Goal: Information Seeking & Learning: Learn about a topic

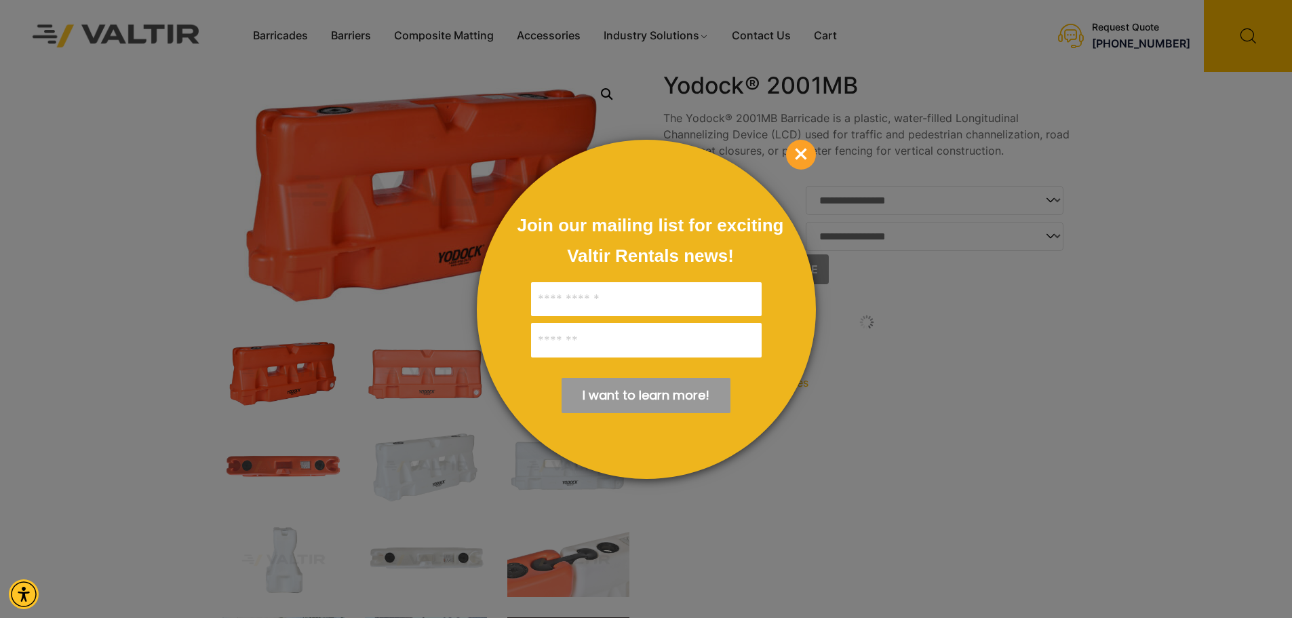
click at [813, 155] on span "×" at bounding box center [801, 155] width 30 height 30
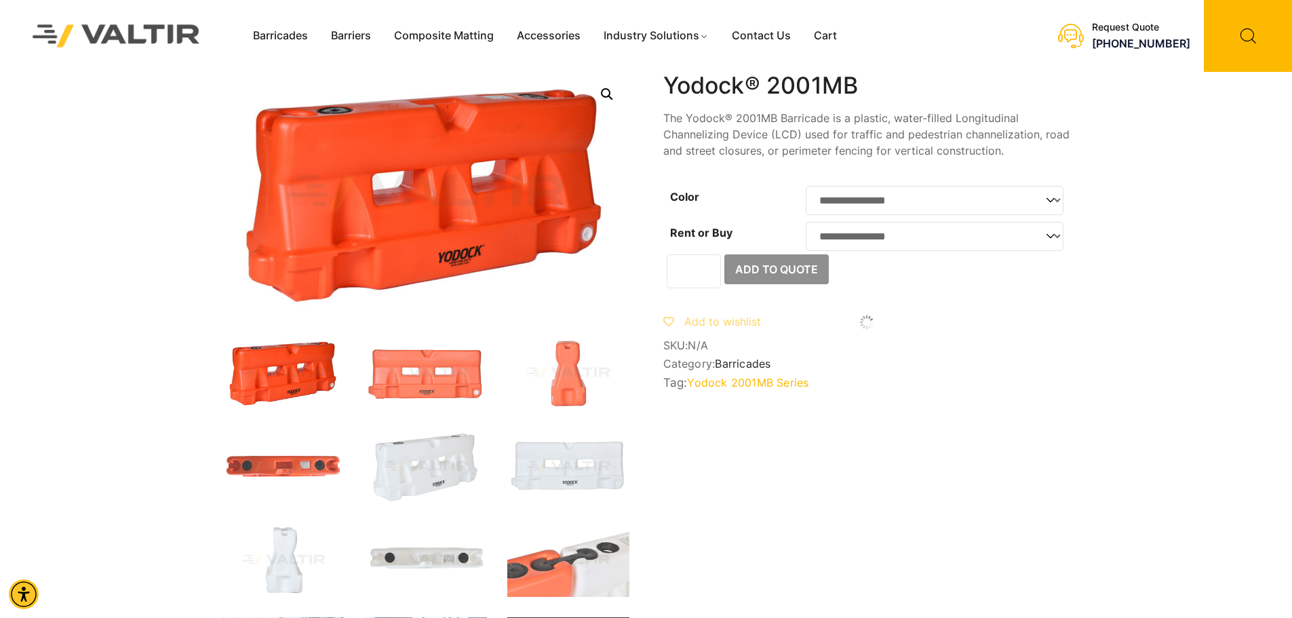
click at [1054, 202] on select "**********" at bounding box center [935, 200] width 258 height 29
click at [1054, 245] on select "**********" at bounding box center [935, 236] width 258 height 29
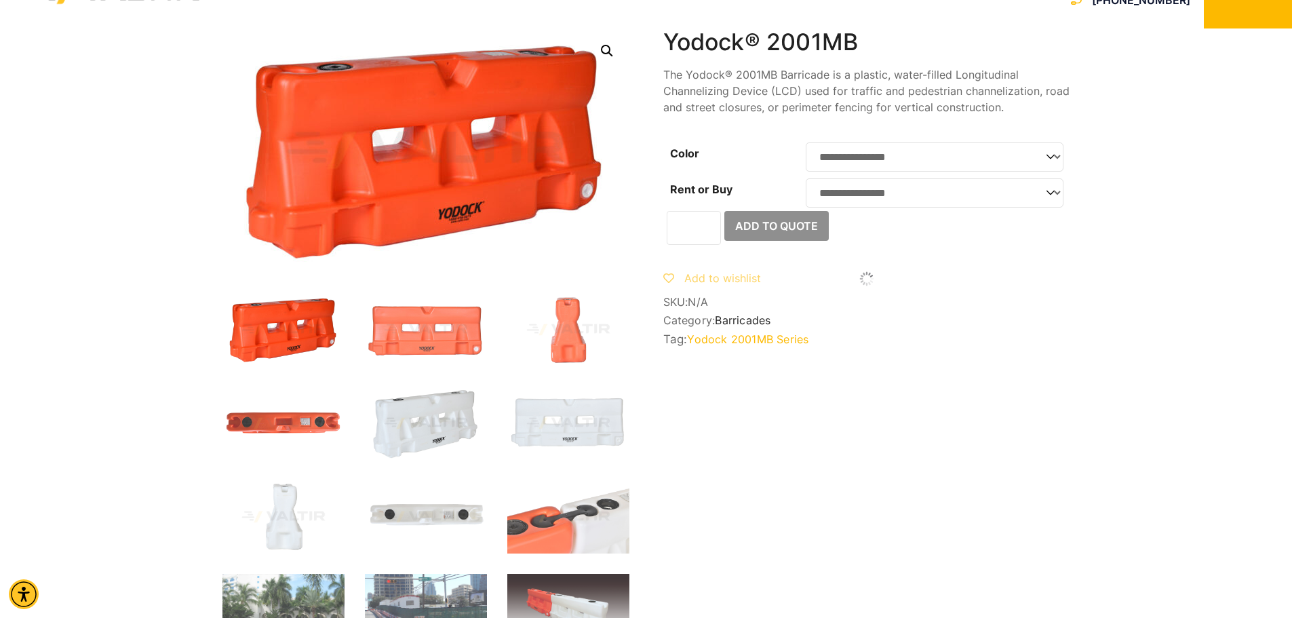
scroll to position [68, 0]
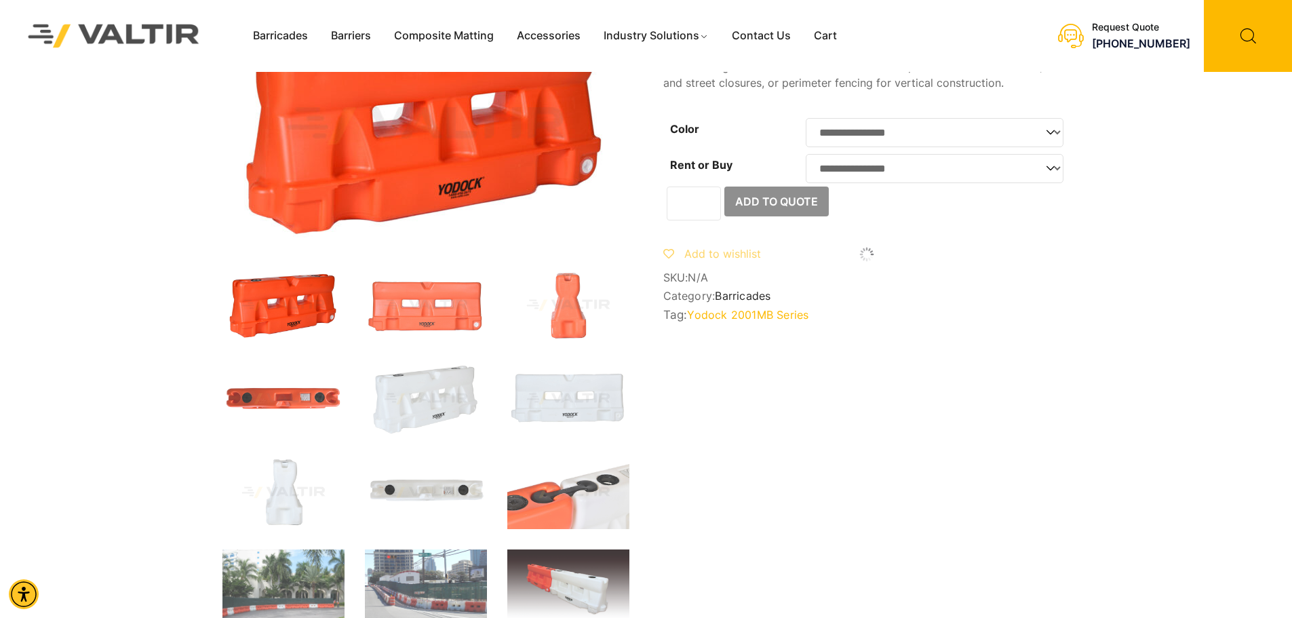
click at [316, 316] on img at bounding box center [283, 305] width 122 height 73
click at [418, 310] on img at bounding box center [426, 305] width 122 height 73
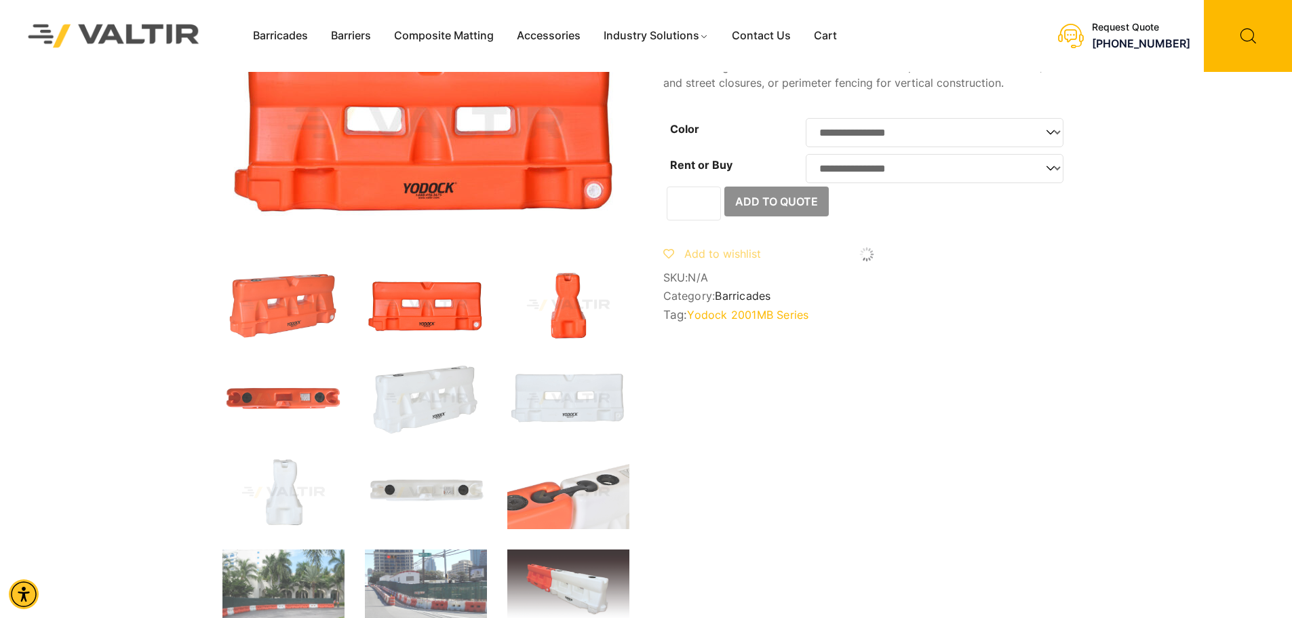
click at [561, 313] on img at bounding box center [568, 305] width 122 height 73
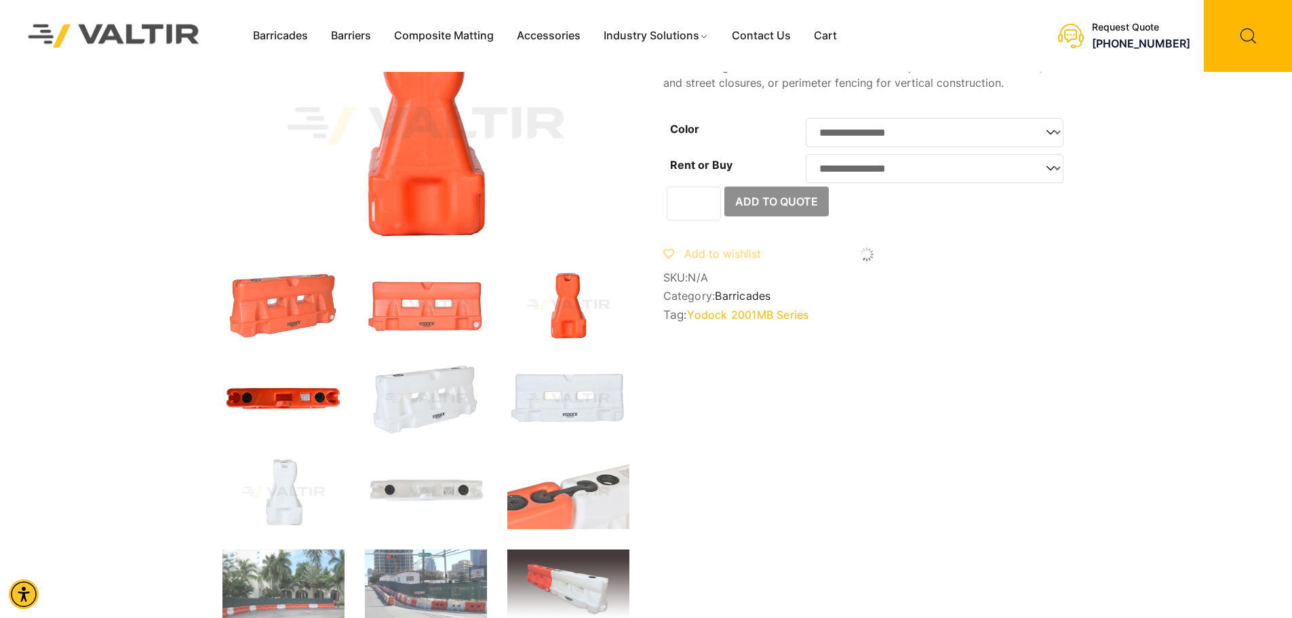
click at [288, 380] on img at bounding box center [283, 398] width 122 height 73
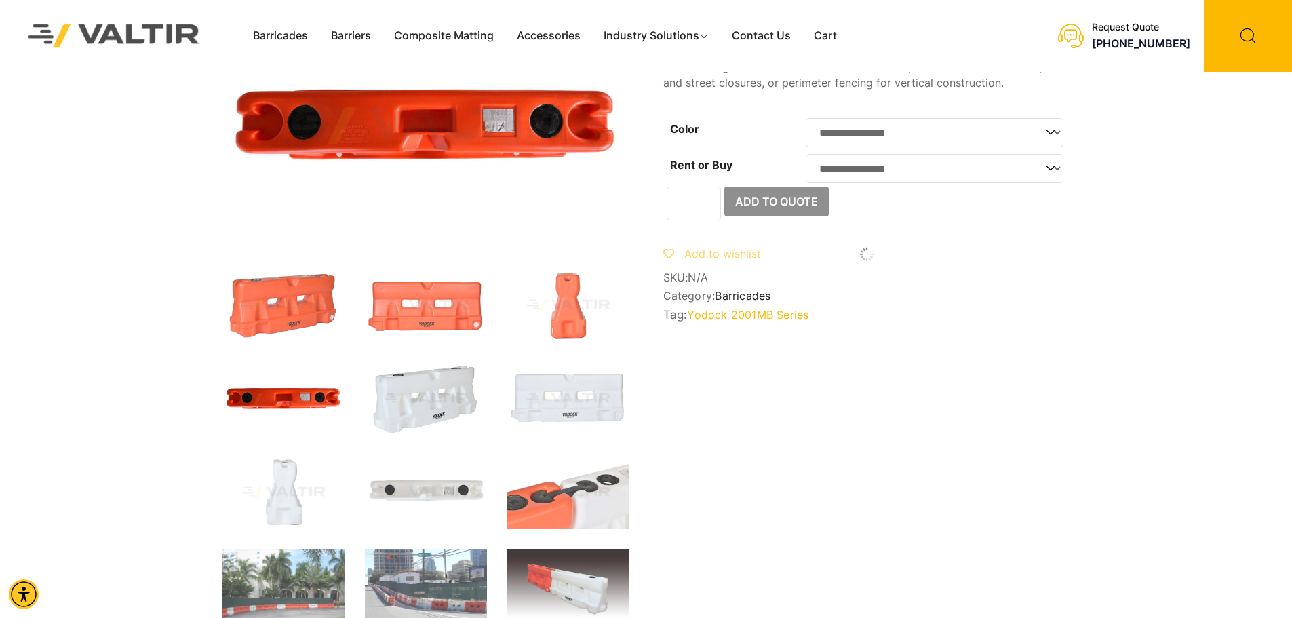
click at [414, 412] on img at bounding box center [426, 398] width 122 height 73
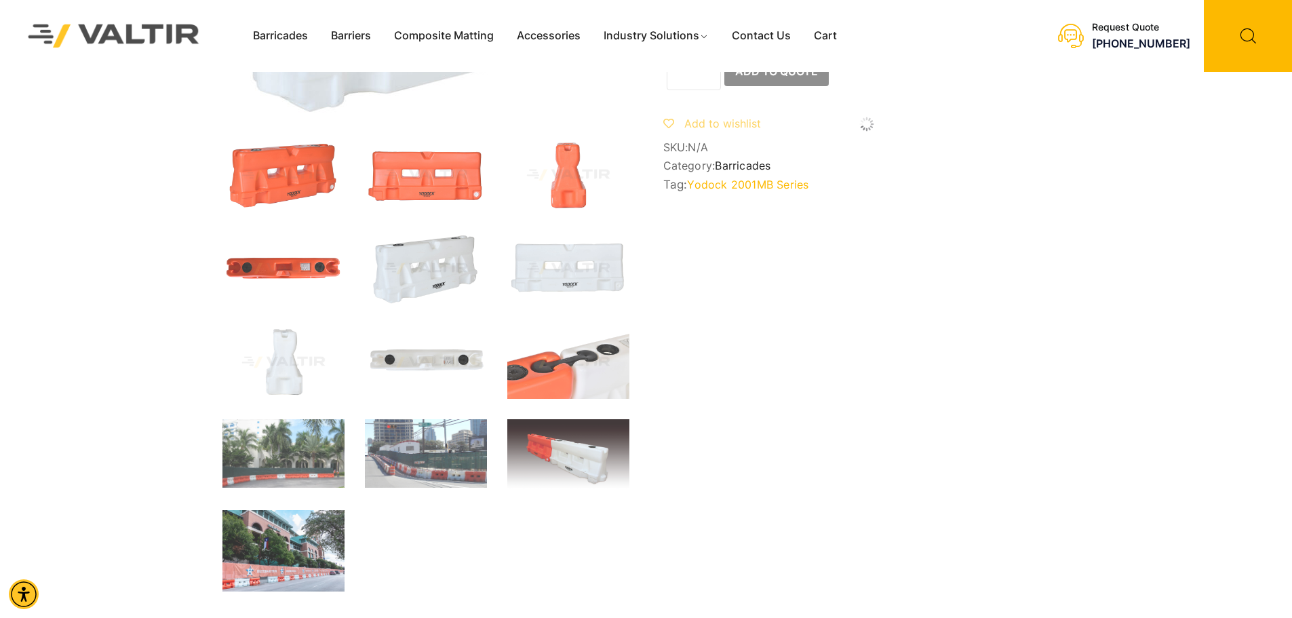
scroll to position [203, 0]
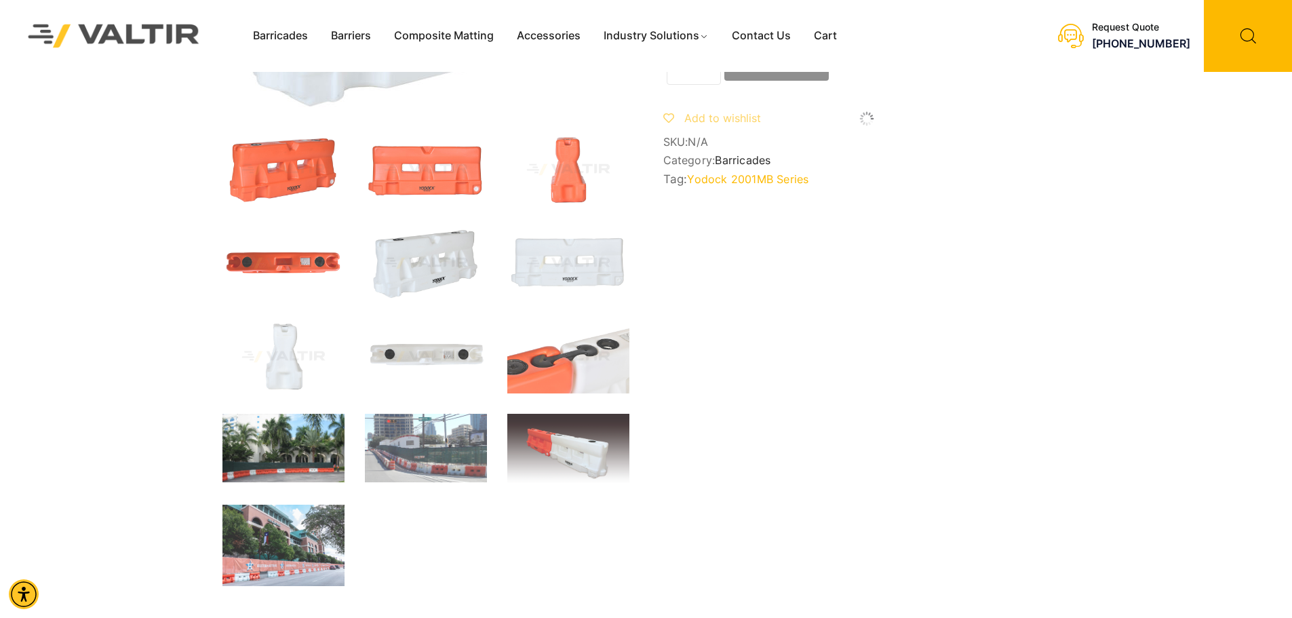
click at [325, 443] on img at bounding box center [283, 448] width 122 height 68
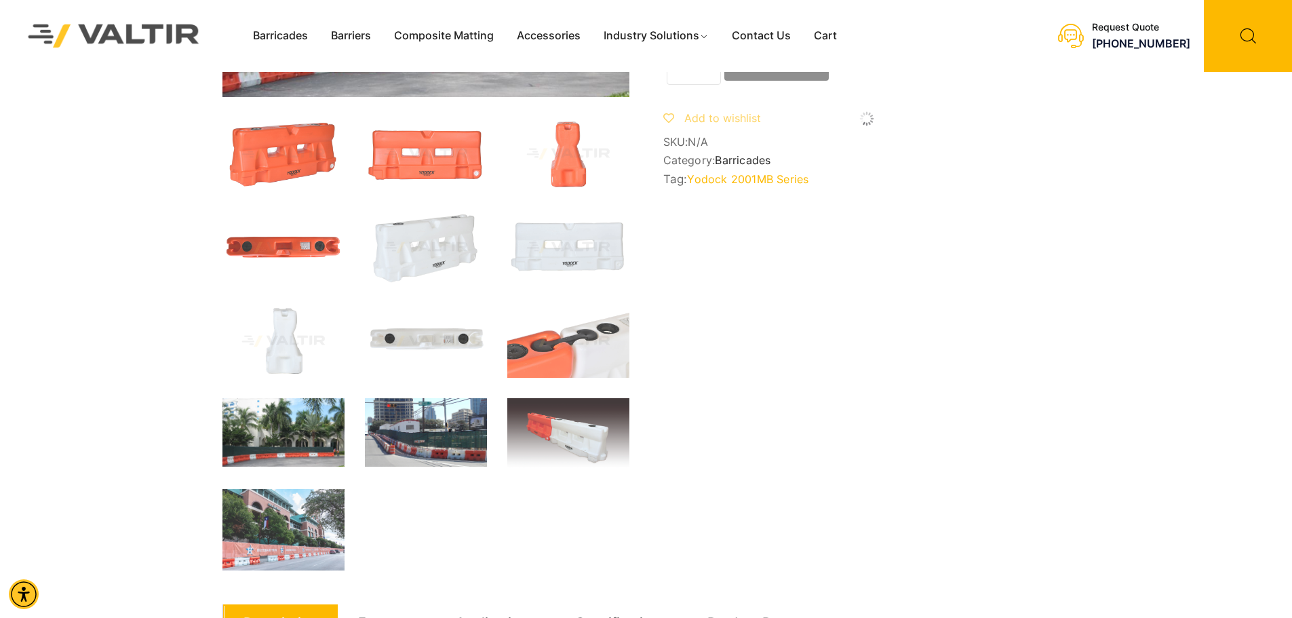
click at [409, 431] on img at bounding box center [426, 432] width 122 height 68
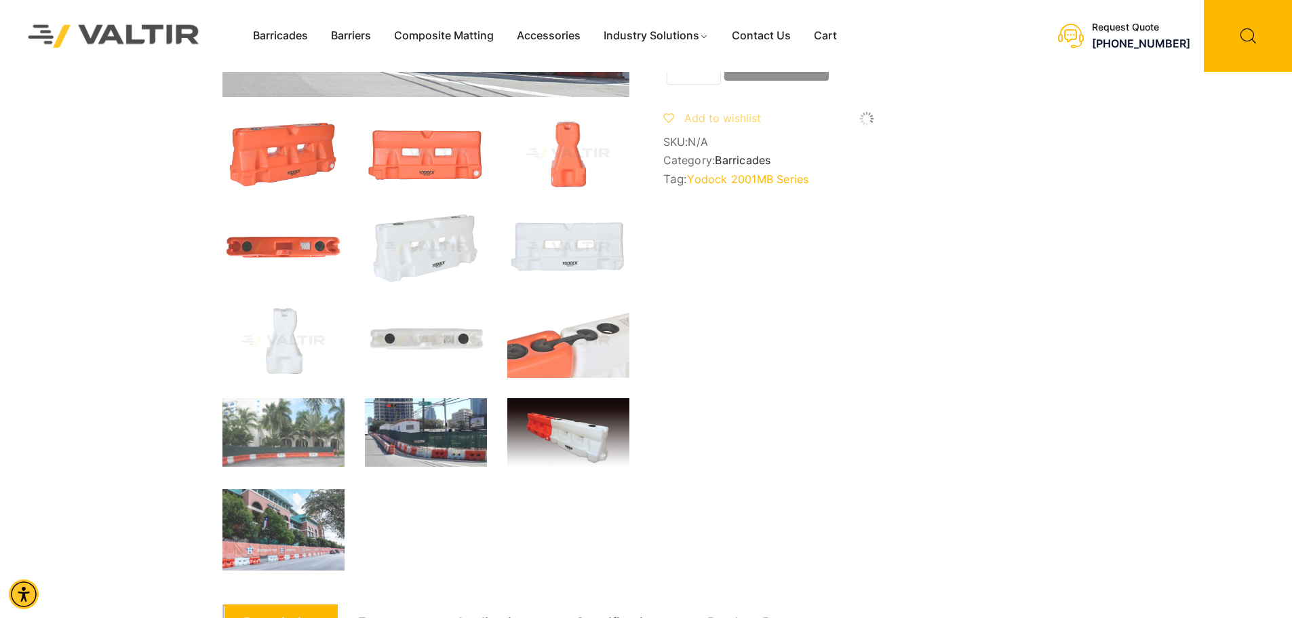
click at [550, 440] on img at bounding box center [568, 433] width 122 height 71
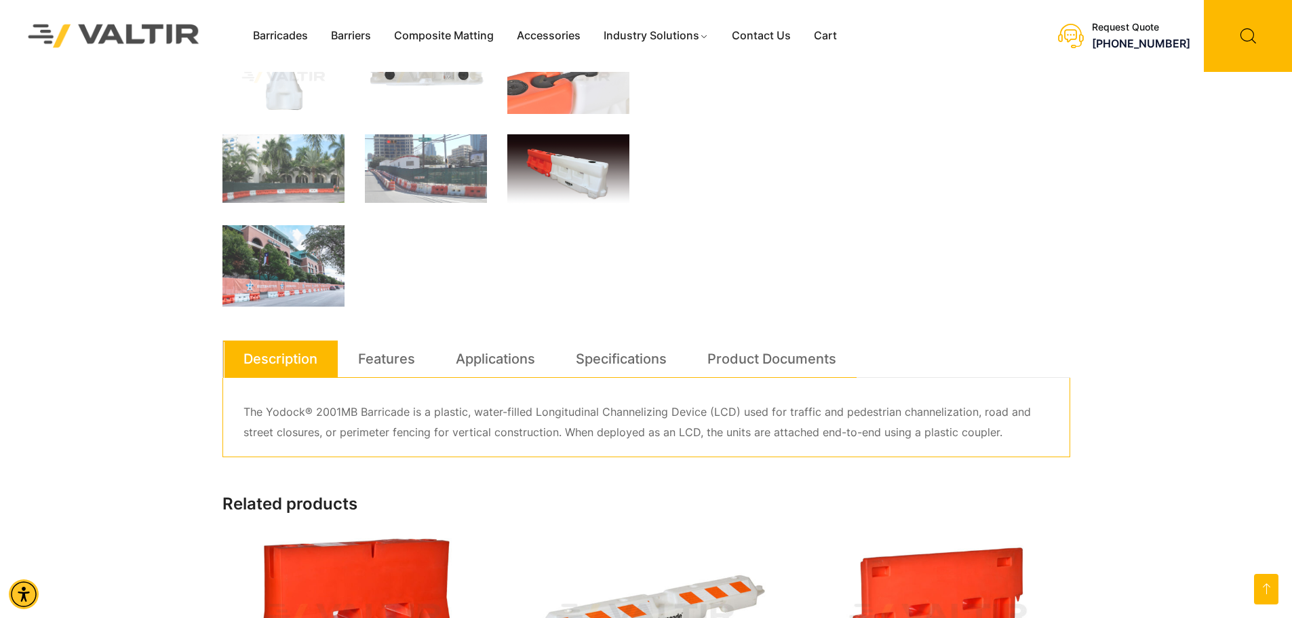
scroll to position [542, 0]
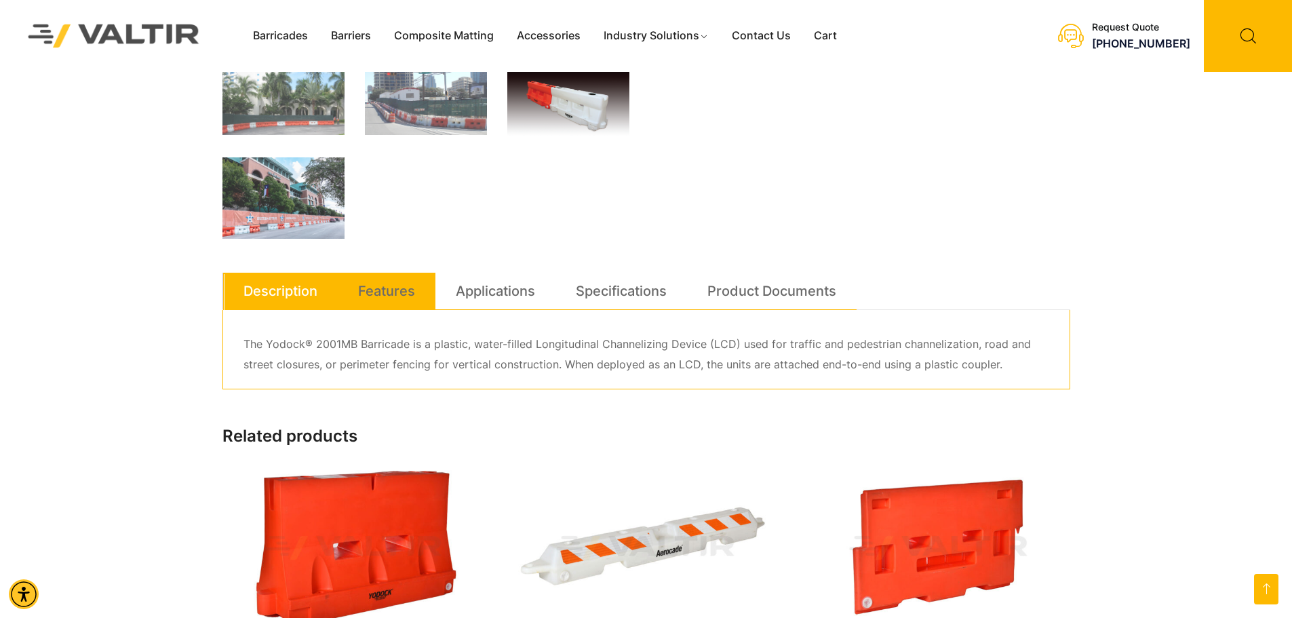
click at [387, 296] on link "Features" at bounding box center [386, 291] width 57 height 37
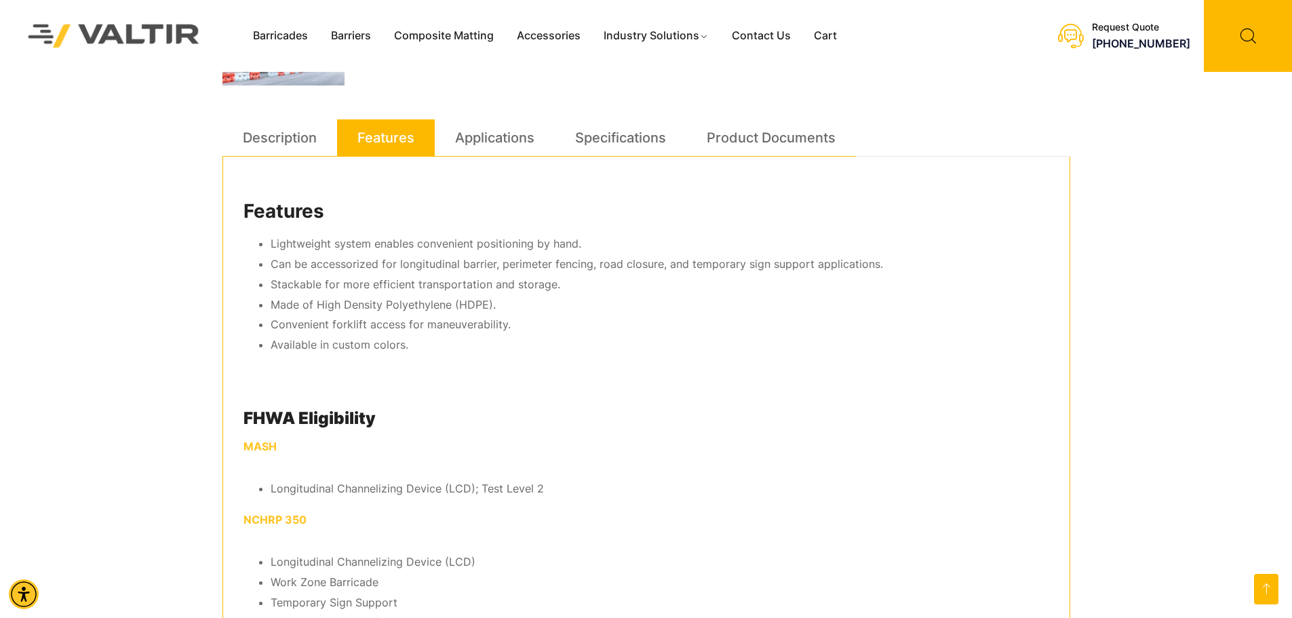
scroll to position [678, 0]
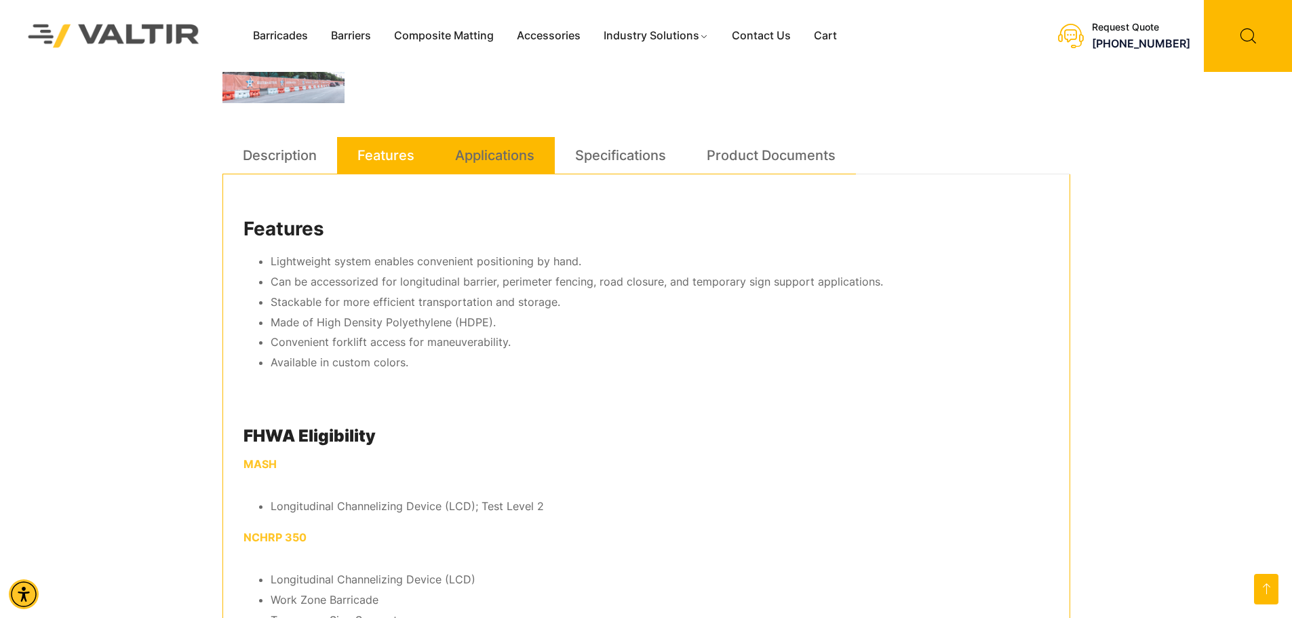
click at [492, 162] on link "Applications" at bounding box center [494, 155] width 79 height 37
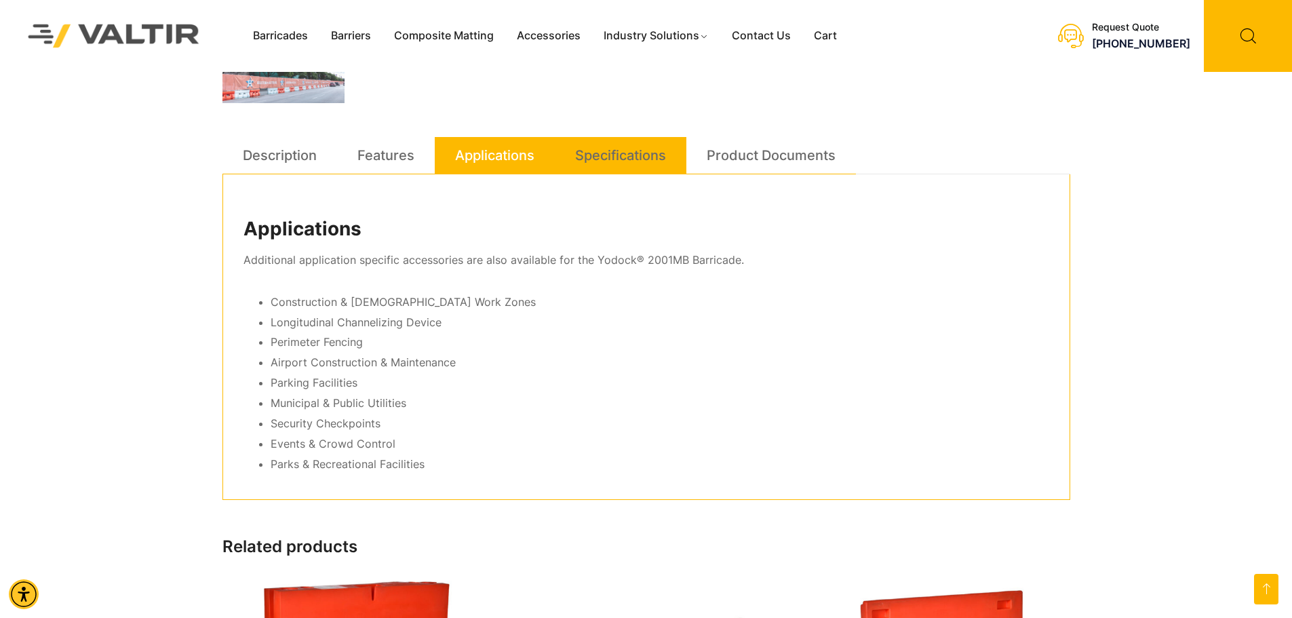
click at [618, 161] on link "Specifications" at bounding box center [620, 155] width 91 height 37
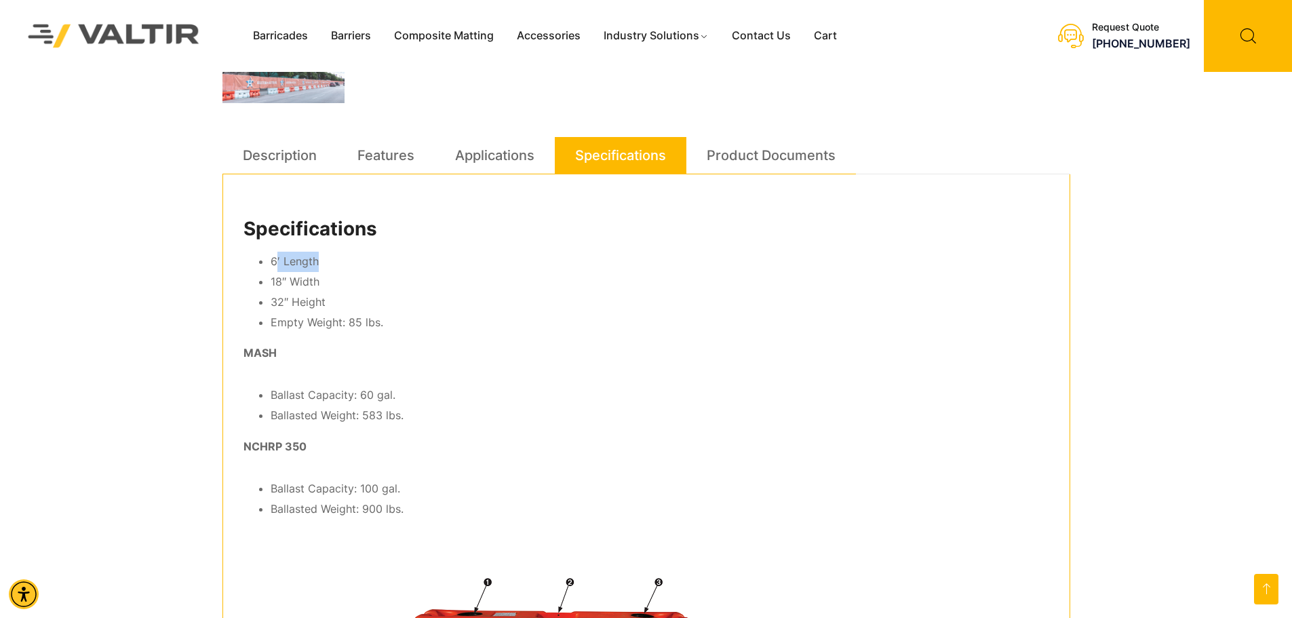
drag, startPoint x: 274, startPoint y: 260, endPoint x: 344, endPoint y: 256, distance: 69.9
click at [343, 256] on li "6′ Length" at bounding box center [660, 262] width 778 height 20
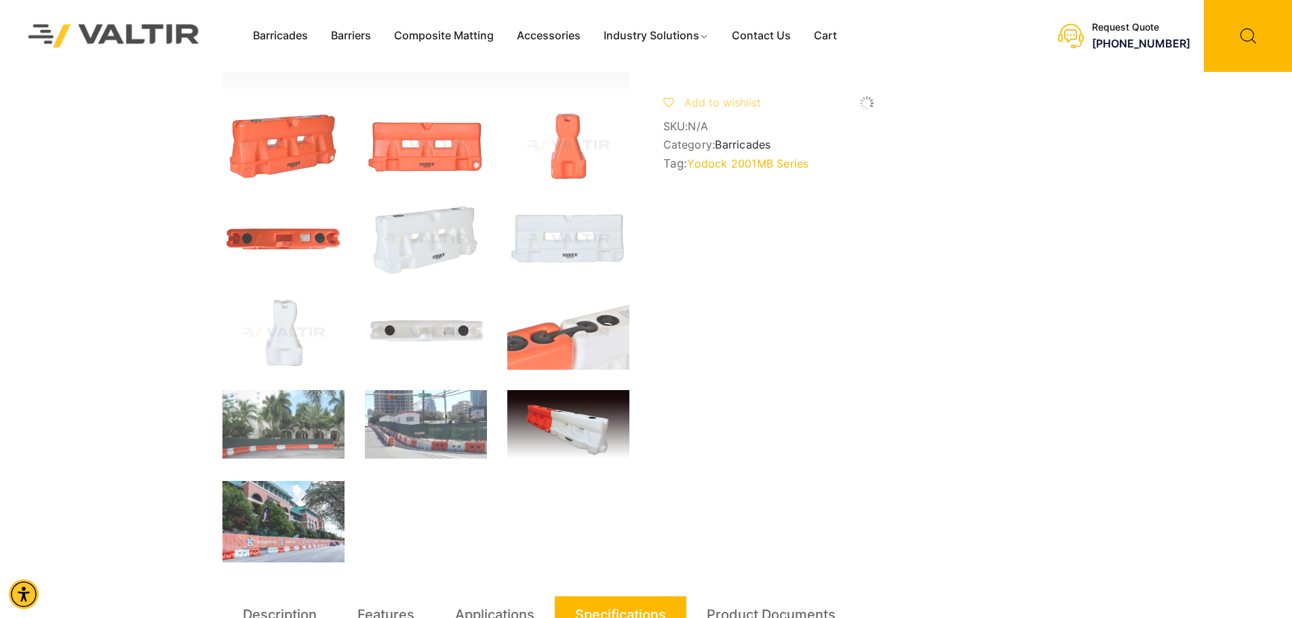
scroll to position [203, 0]
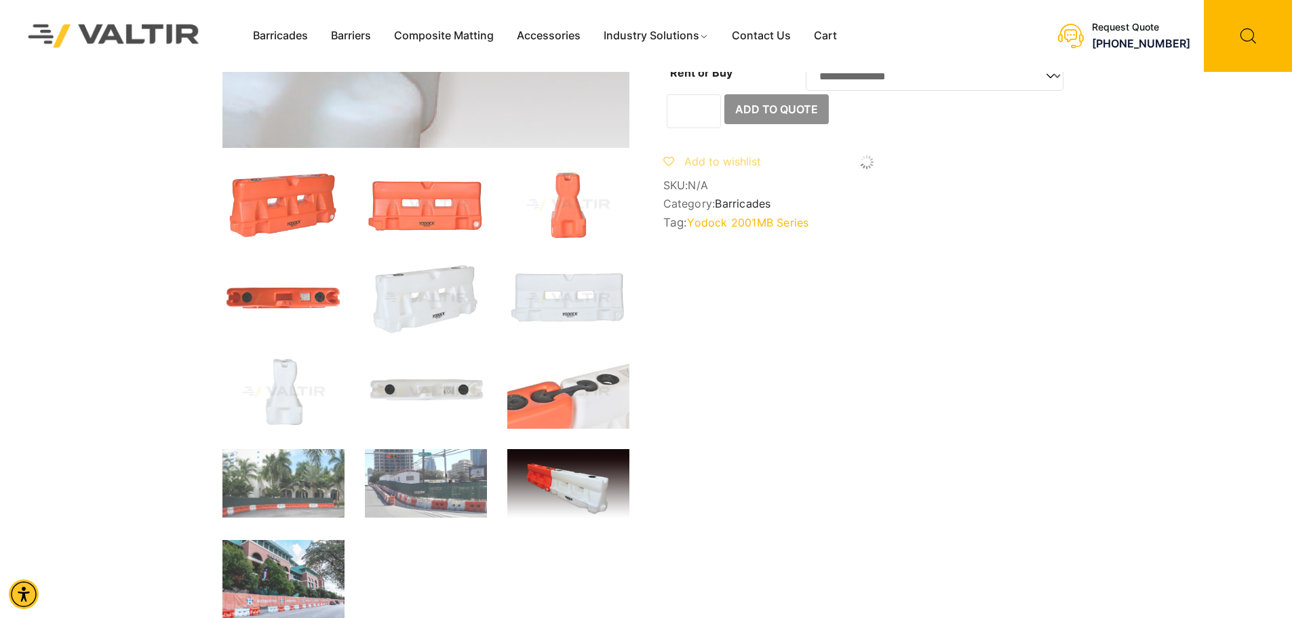
scroll to position [136, 0]
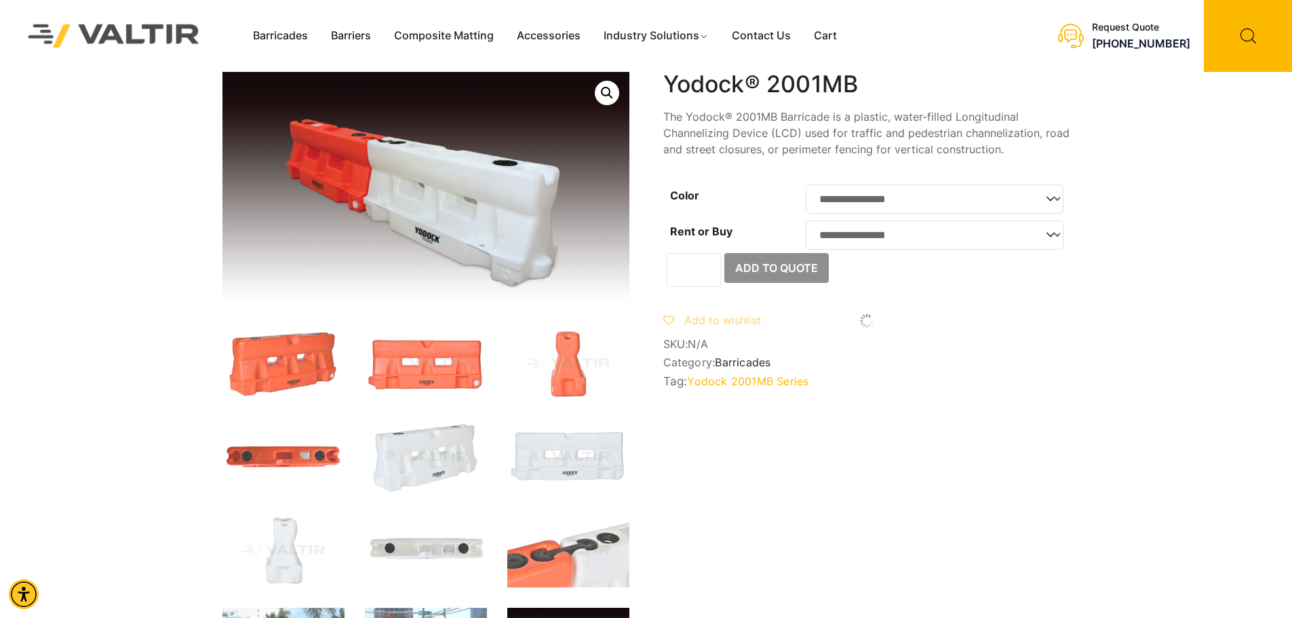
scroll to position [0, 0]
